Goal: Task Accomplishment & Management: Use online tool/utility

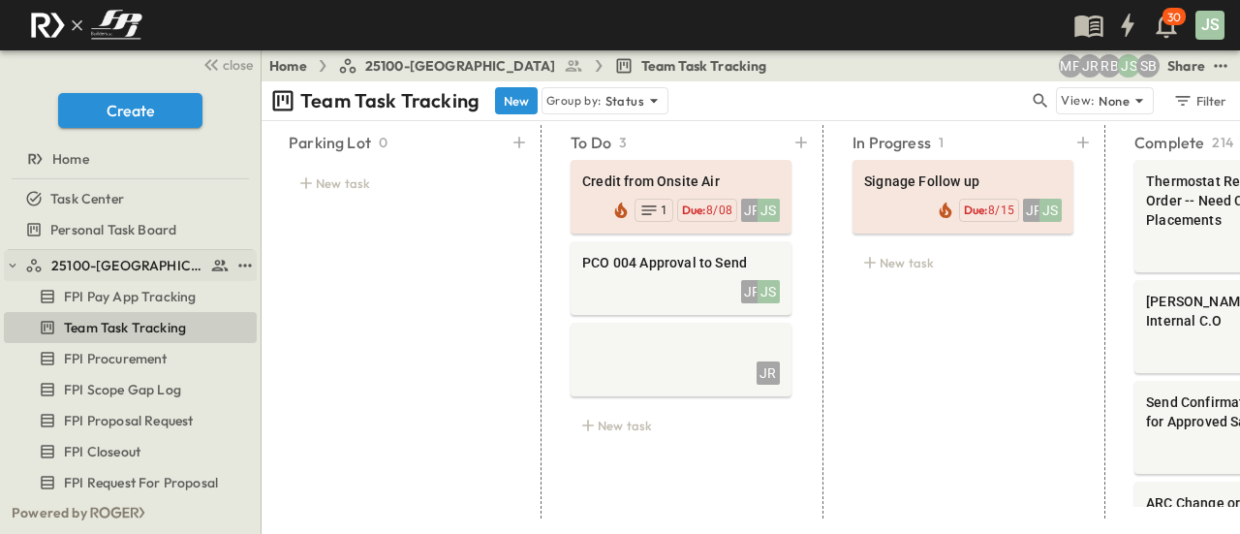
click at [15, 262] on icon "button" at bounding box center [13, 266] width 14 height 14
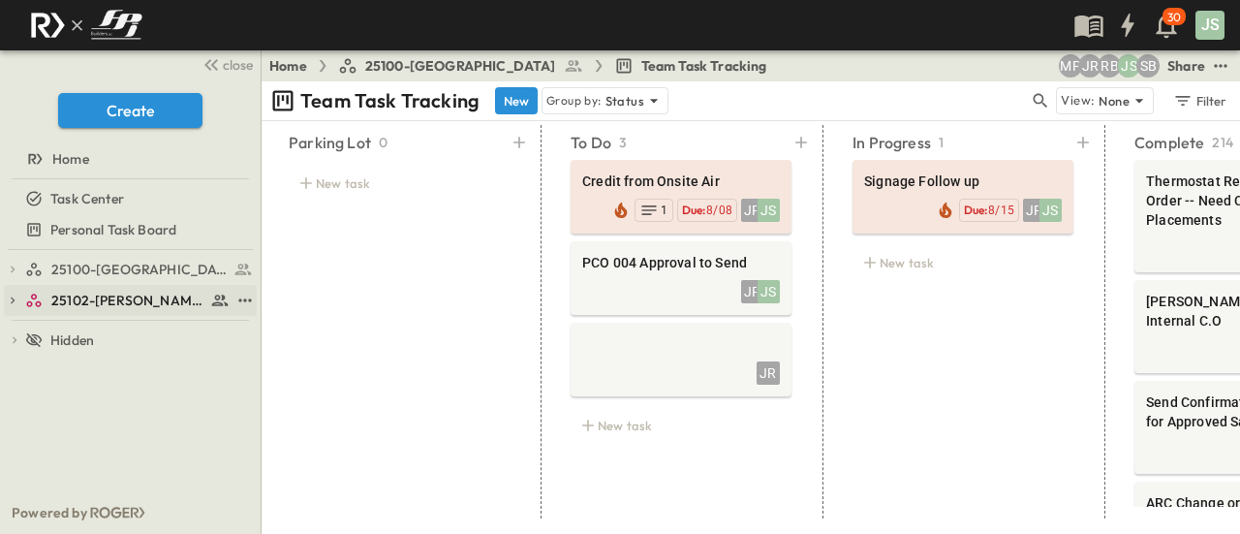
click at [132, 297] on span "25102-[PERSON_NAME][DEMOGRAPHIC_DATA][GEOGRAPHIC_DATA]" at bounding box center [128, 300] width 154 height 19
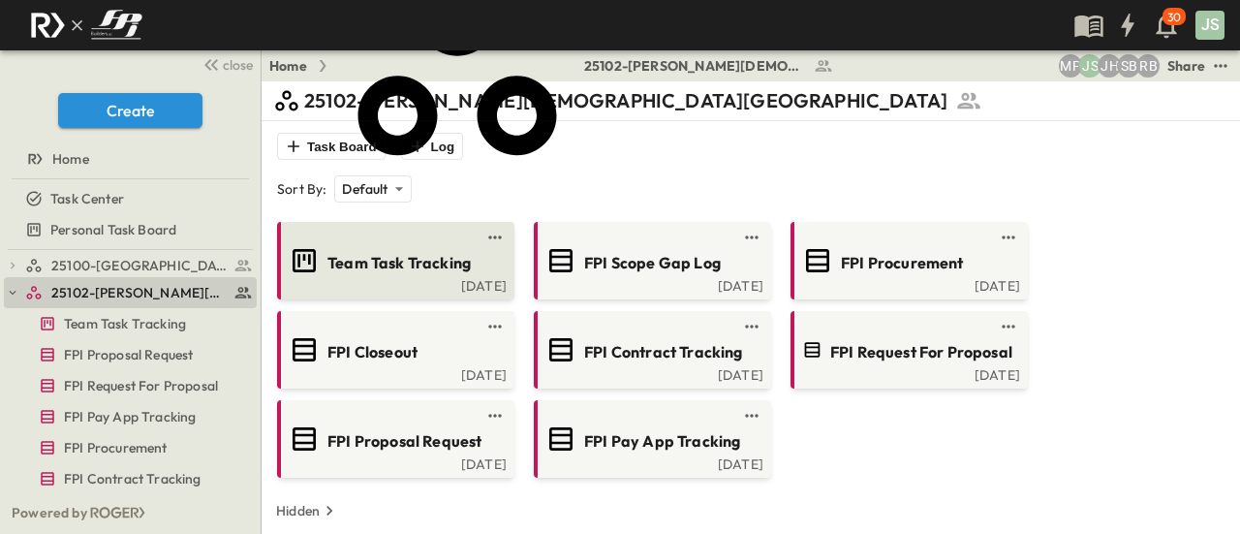
click at [409, 240] on link at bounding box center [389, 237] width 187 height 15
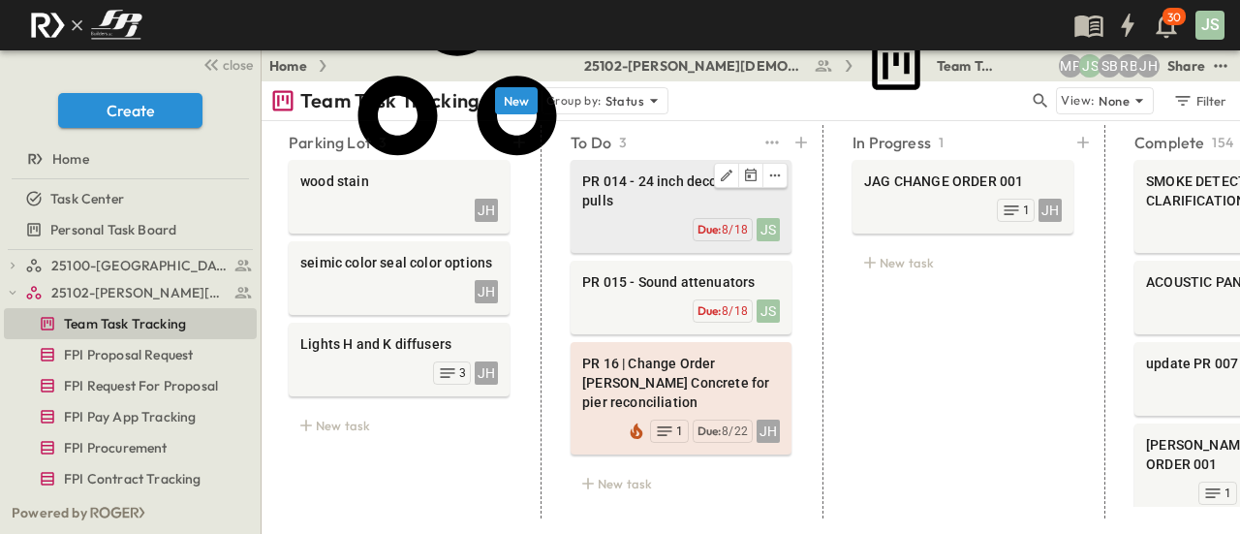
click at [653, 185] on span "PR 014 - 24 inch decorative pulls" at bounding box center [681, 190] width 198 height 39
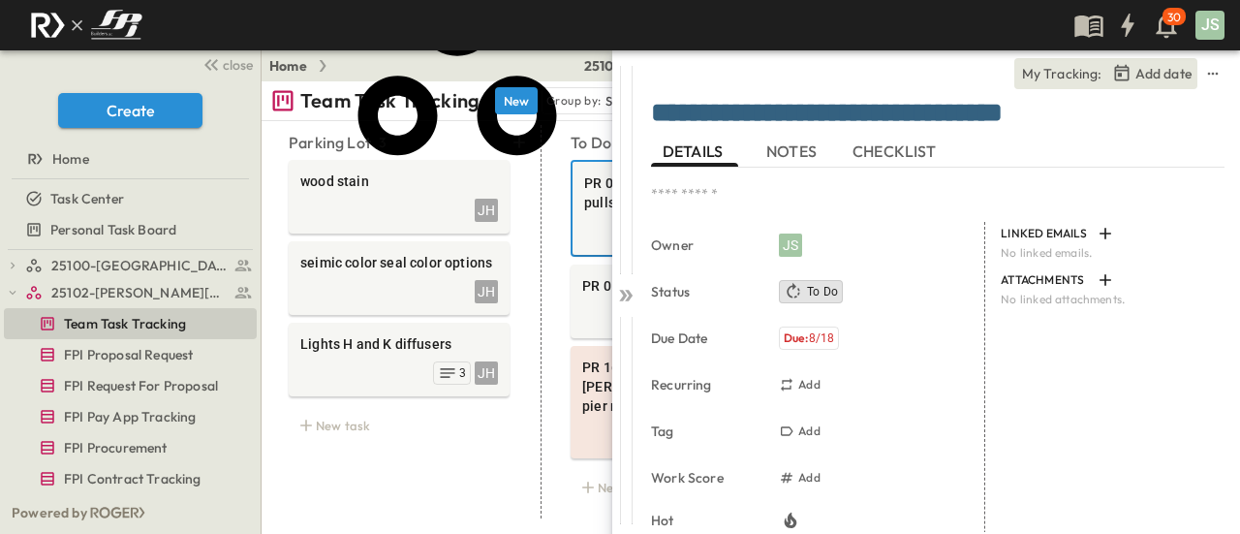
click at [810, 138] on button "NOTES" at bounding box center [793, 151] width 87 height 31
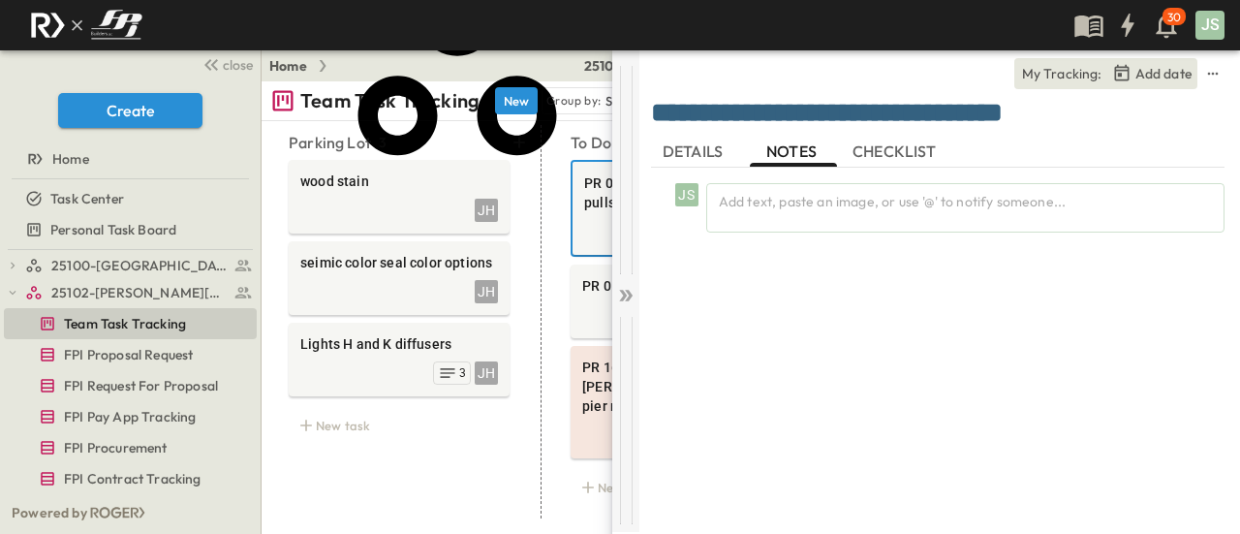
click at [630, 311] on div at bounding box center [625, 290] width 27 height 481
